Goal: Transaction & Acquisition: Purchase product/service

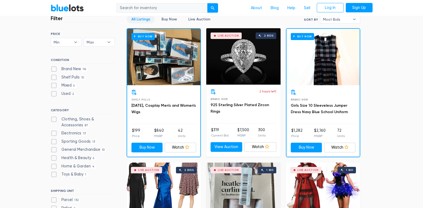
scroll to position [161, 0]
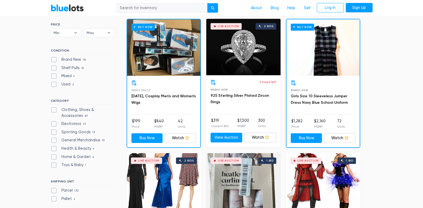
click at [53, 149] on label "Health & Beauty 6" at bounding box center [73, 148] width 45 height 6
click at [53, 149] on Beauty"] "Health & Beauty 6" at bounding box center [52, 146] width 3 height 3
checkbox Beauty"] "true"
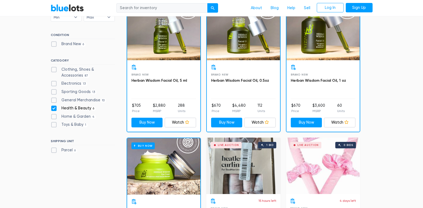
scroll to position [134, 0]
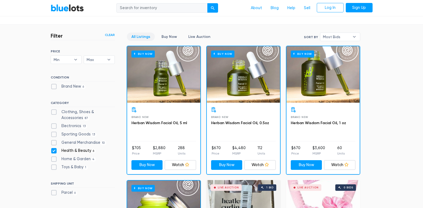
click at [53, 151] on label "Health & Beauty 6" at bounding box center [73, 151] width 45 height 6
click at [53, 151] on Beauty"] "Health & Beauty 6" at bounding box center [52, 149] width 3 height 3
checkbox Beauty"] "false"
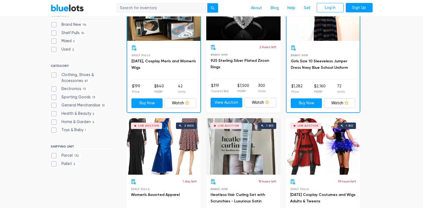
scroll to position [198, 0]
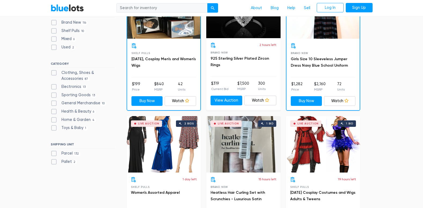
click at [53, 103] on label "General Merchandise 10" at bounding box center [79, 103] width 56 height 6
click at [53, 103] on Merchandise"] "General Merchandise 10" at bounding box center [52, 101] width 3 height 3
checkbox Merchandise"] "true"
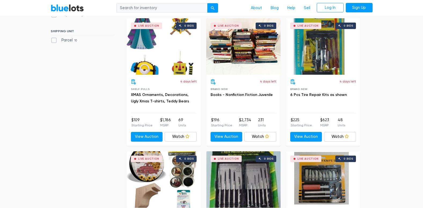
scroll to position [198, 0]
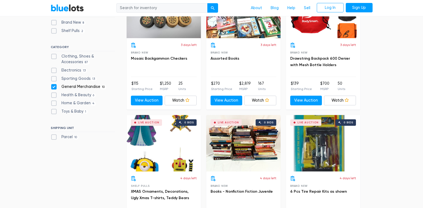
click at [54, 86] on label "General Merchandise 10" at bounding box center [79, 87] width 56 height 6
click at [54, 86] on Merchandise"] "General Merchandise 10" at bounding box center [52, 85] width 3 height 3
checkbox Merchandise"] "false"
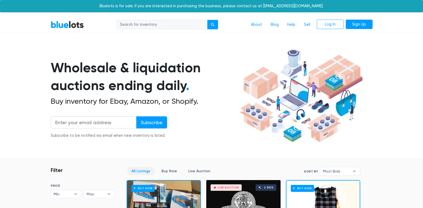
scroll to position [144, 0]
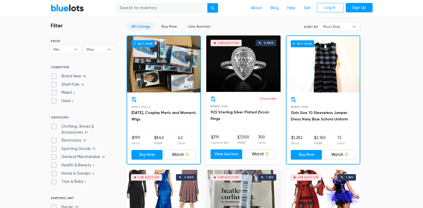
click at [54, 126] on label "Clothing, Shoes & Accessories 87" at bounding box center [83, 129] width 64 height 12
click at [54, 126] on Accessories"] "Clothing, Shoes & Accessories 87" at bounding box center [52, 124] width 3 height 3
checkbox Accessories"] "true"
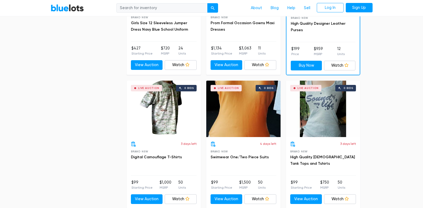
scroll to position [2290, 0]
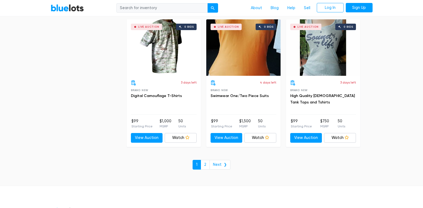
click at [181, 12] on input "search" at bounding box center [161, 8] width 91 height 10
type input "nicotine"
click at [207, 3] on button "submit" at bounding box center [212, 8] width 11 height 10
